Goal: Use online tool/utility: Utilize a website feature to perform a specific function

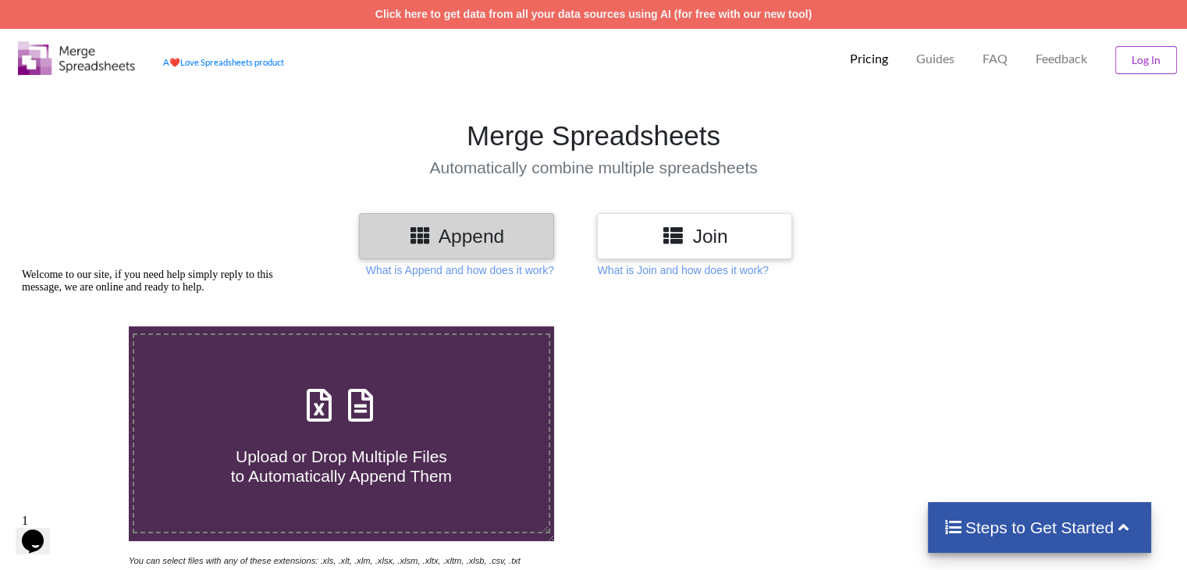
click at [353, 414] on icon at bounding box center [360, 397] width 39 height 33
click at [81, 326] on input "Upload or Drop Multiple Files to Automatically Append Them" at bounding box center [81, 326] width 0 height 0
type input "C:\fakepath\Task-report-26-08-2025T11_22.csv"
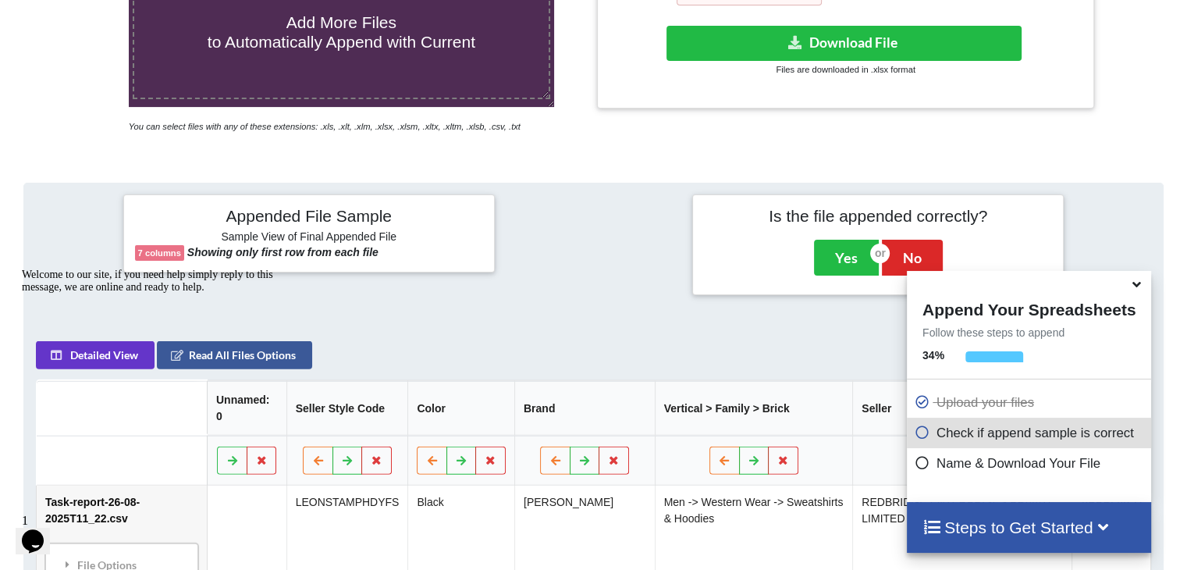
scroll to position [382, 0]
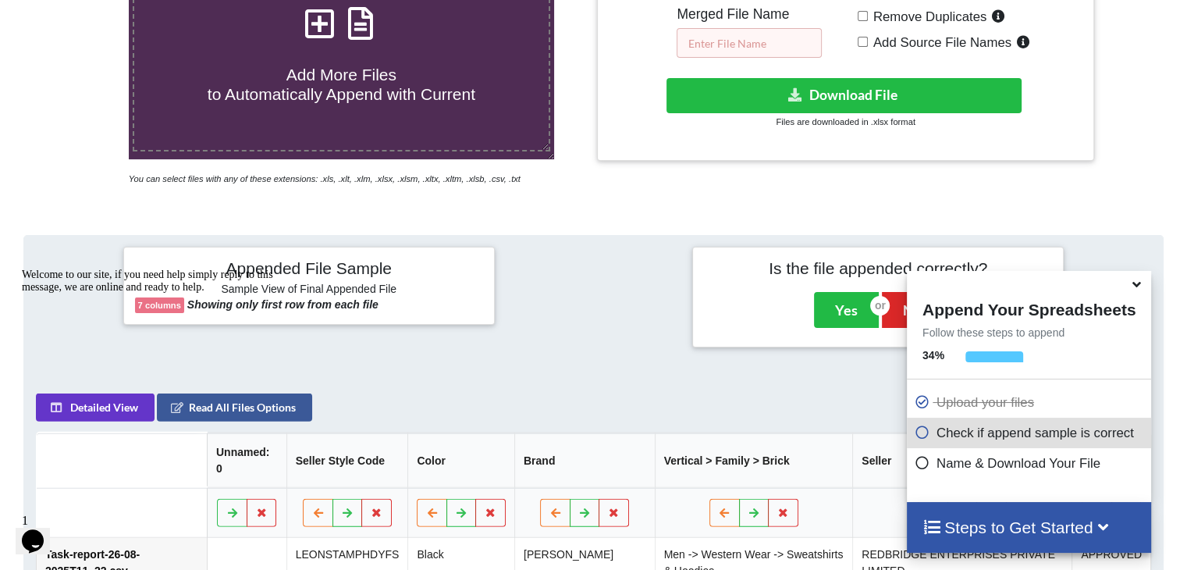
click at [747, 41] on input "text" at bounding box center [749, 43] width 145 height 30
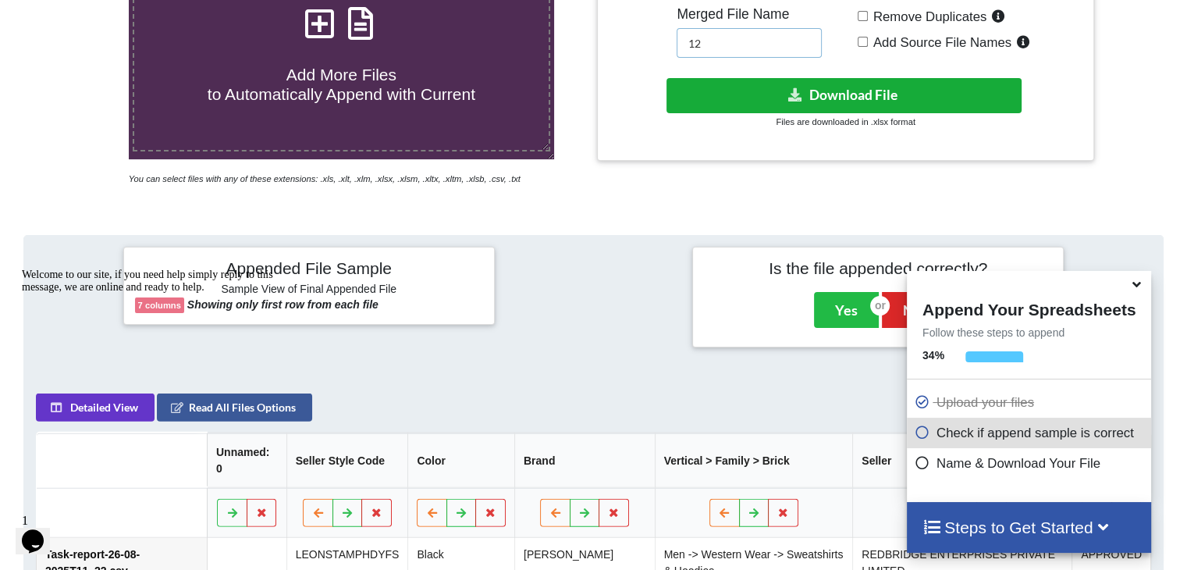
type input "12"
click at [742, 94] on button "Download File" at bounding box center [844, 95] width 355 height 35
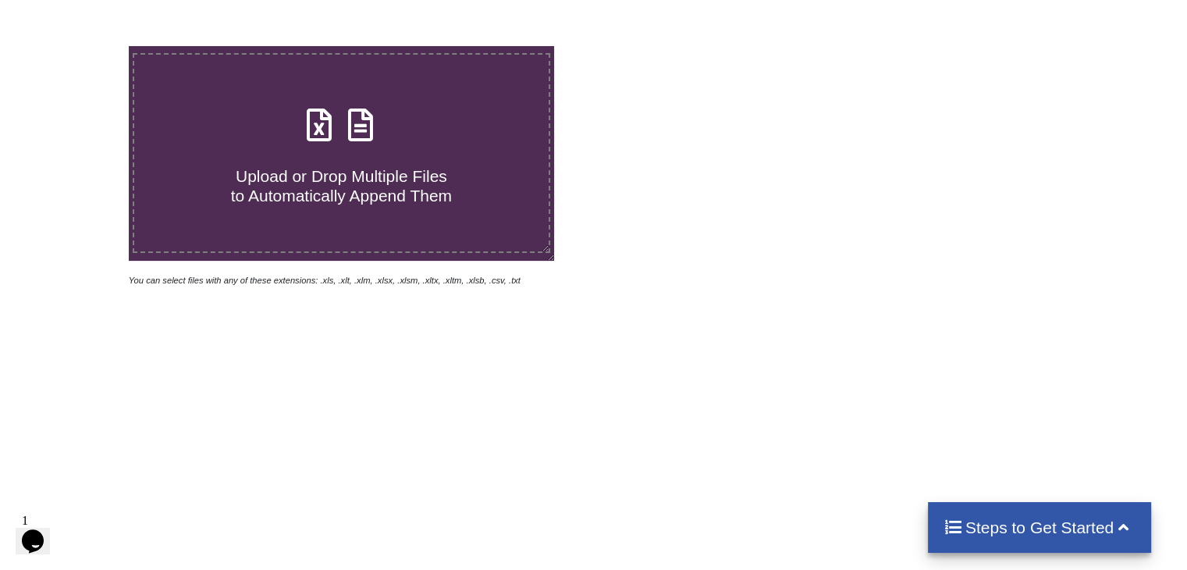
scroll to position [148, 0]
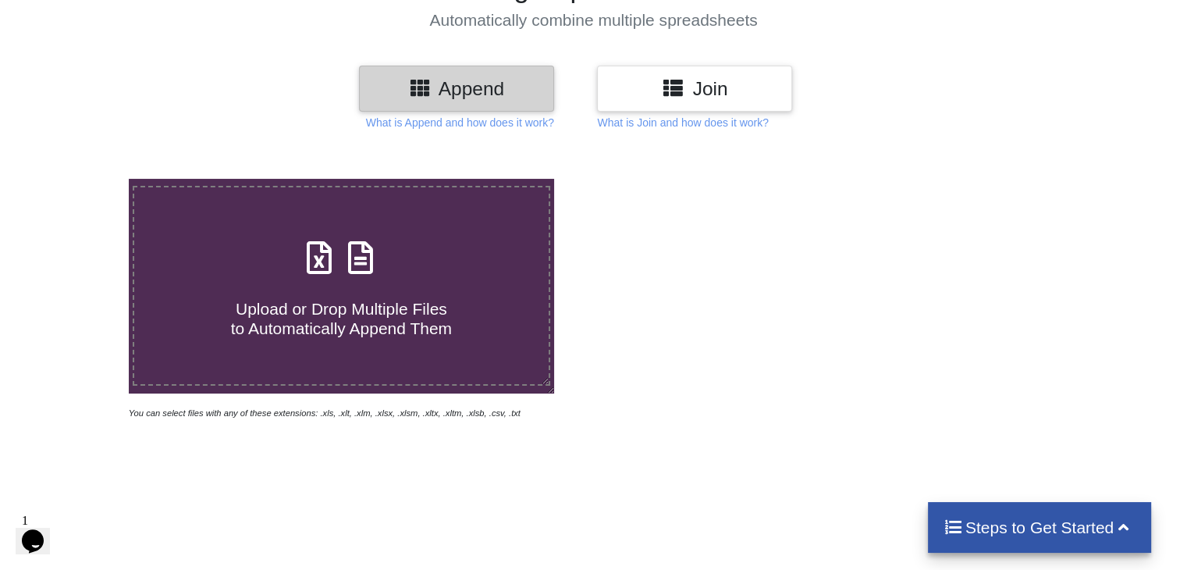
click at [359, 266] on icon at bounding box center [360, 249] width 39 height 33
click at [81, 179] on input "Upload or Drop Multiple Files to Automatically Append Them" at bounding box center [81, 179] width 0 height 0
type input "C:\fakepath\Task-report-26-08-2025T11_24.csv"
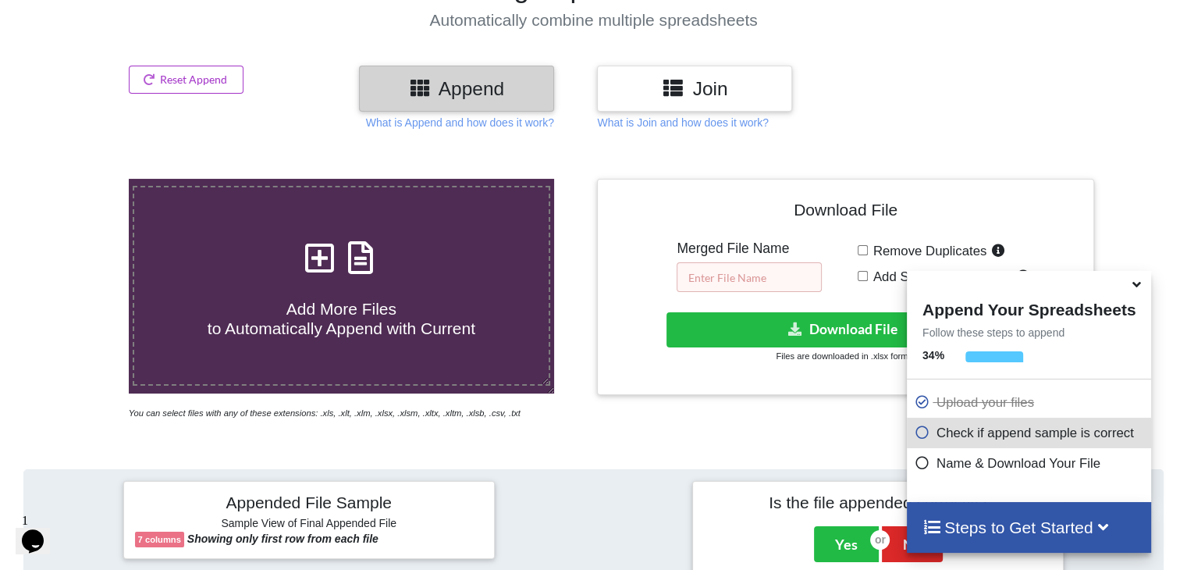
click at [745, 276] on input "text" at bounding box center [749, 277] width 145 height 30
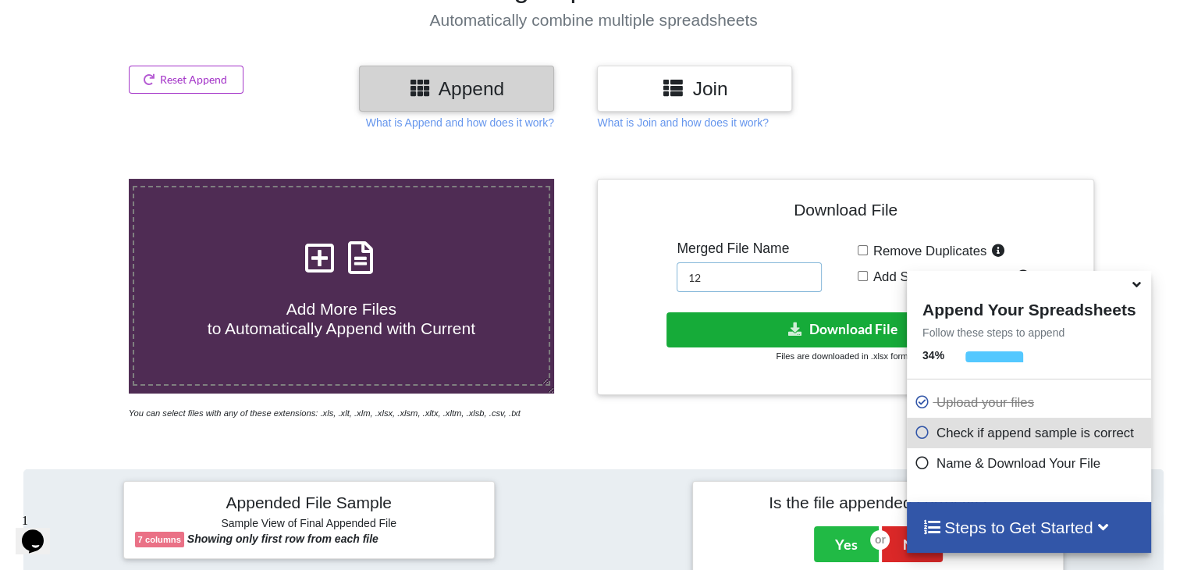
type input "12"
click at [749, 327] on button "Download File" at bounding box center [844, 329] width 355 height 35
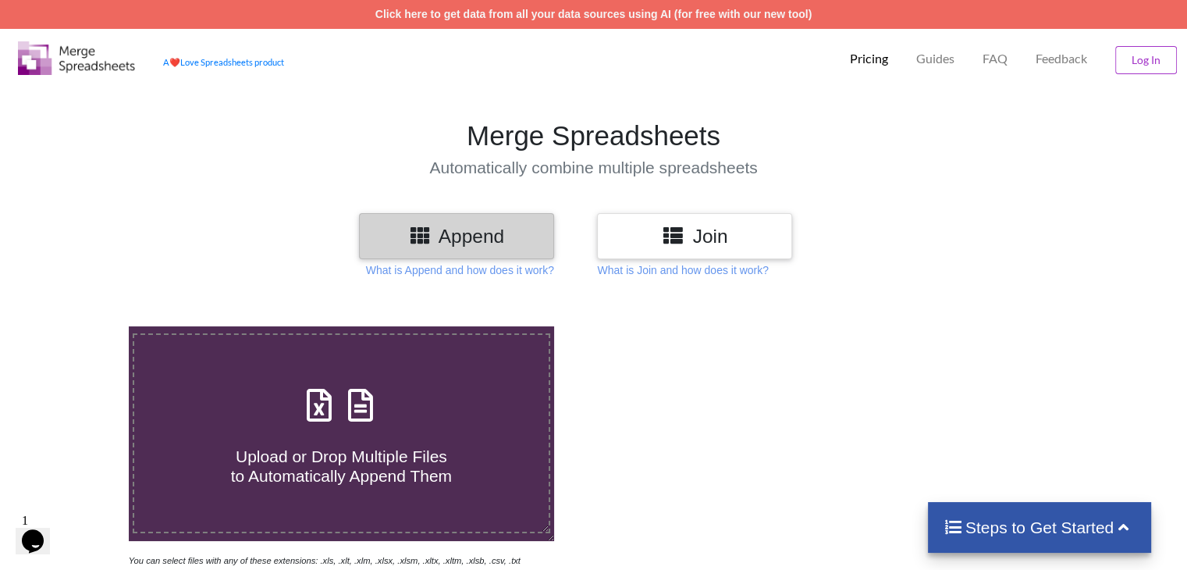
click at [364, 409] on icon at bounding box center [360, 397] width 39 height 33
click at [81, 326] on input "Upload or Drop Multiple Files to Automatically Append Them" at bounding box center [81, 326] width 0 height 0
type input "C:\fakepath\Task-report-26-08-2025T11_28.csv"
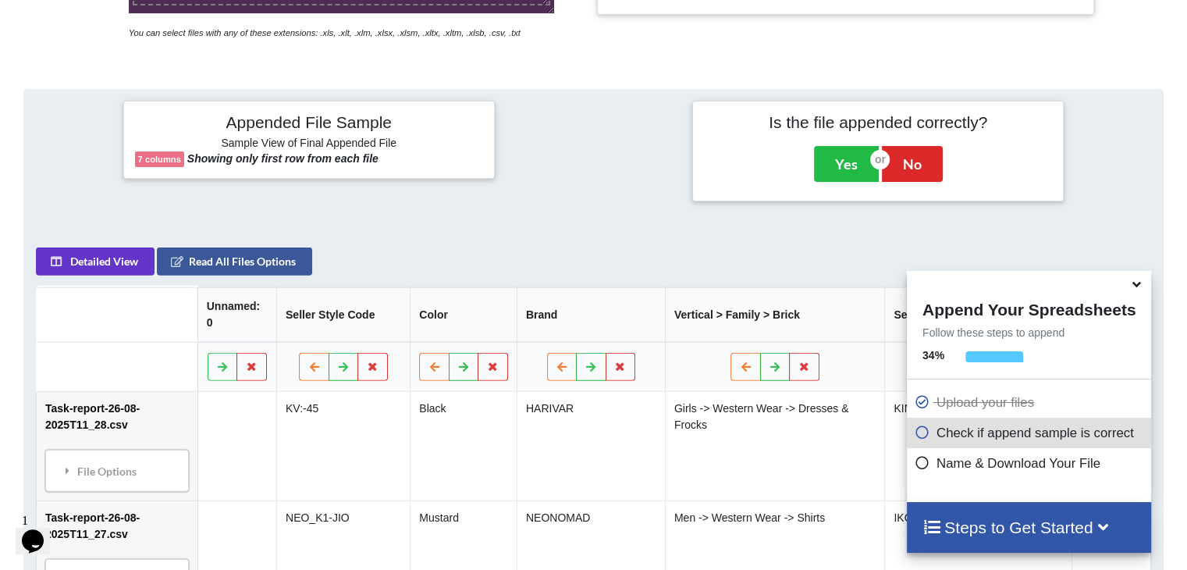
scroll to position [226, 0]
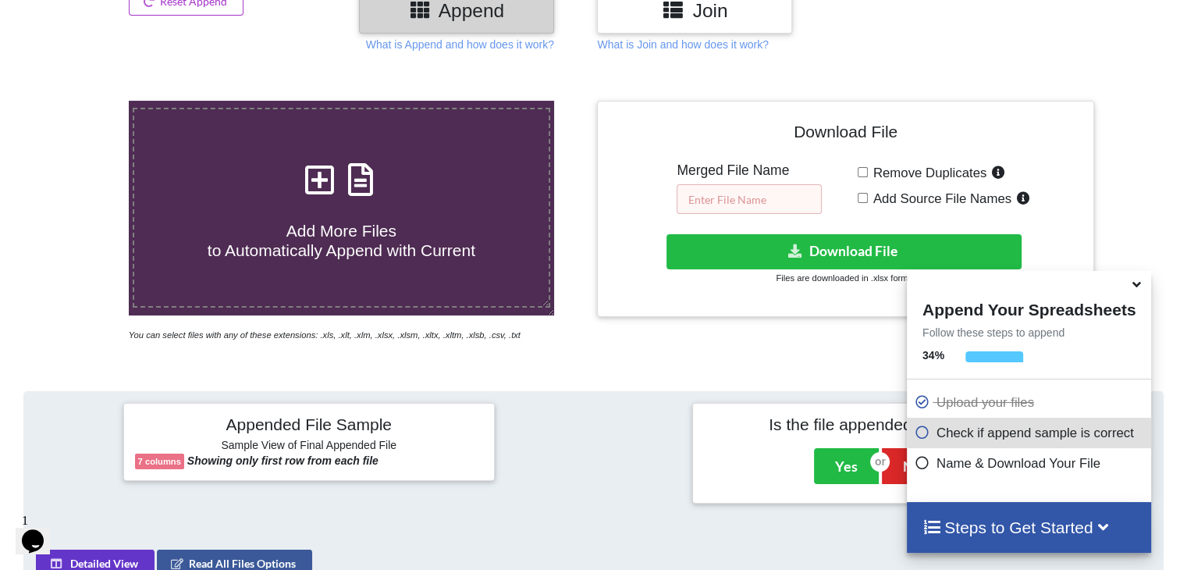
click at [702, 200] on input "text" at bounding box center [749, 199] width 145 height 30
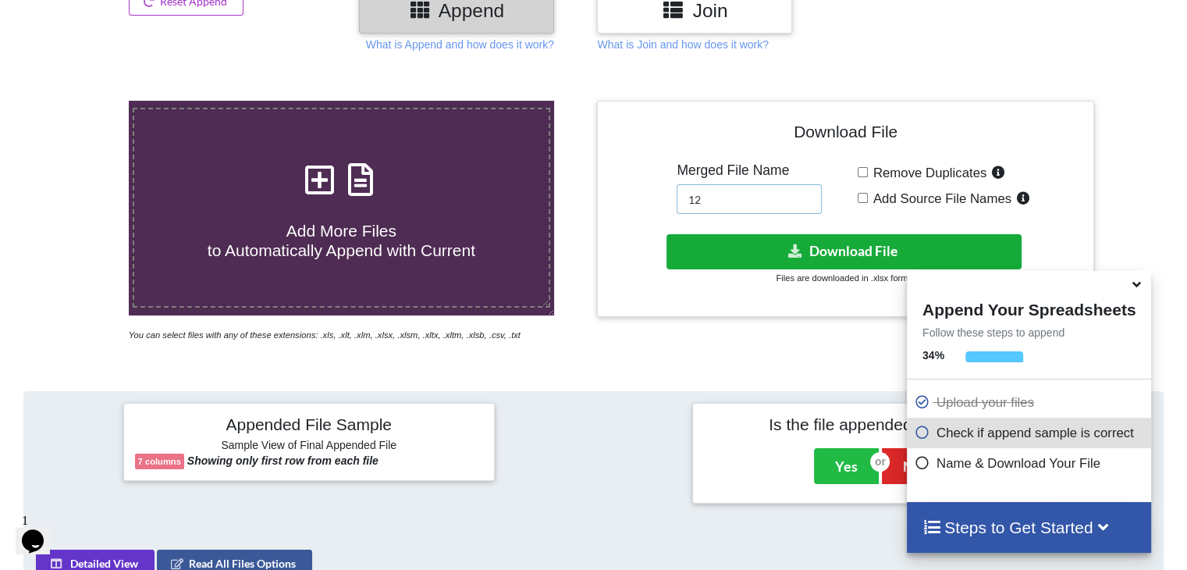
type input "12"
click at [776, 259] on button "Download File" at bounding box center [844, 251] width 355 height 35
